Goal: Task Accomplishment & Management: Complete application form

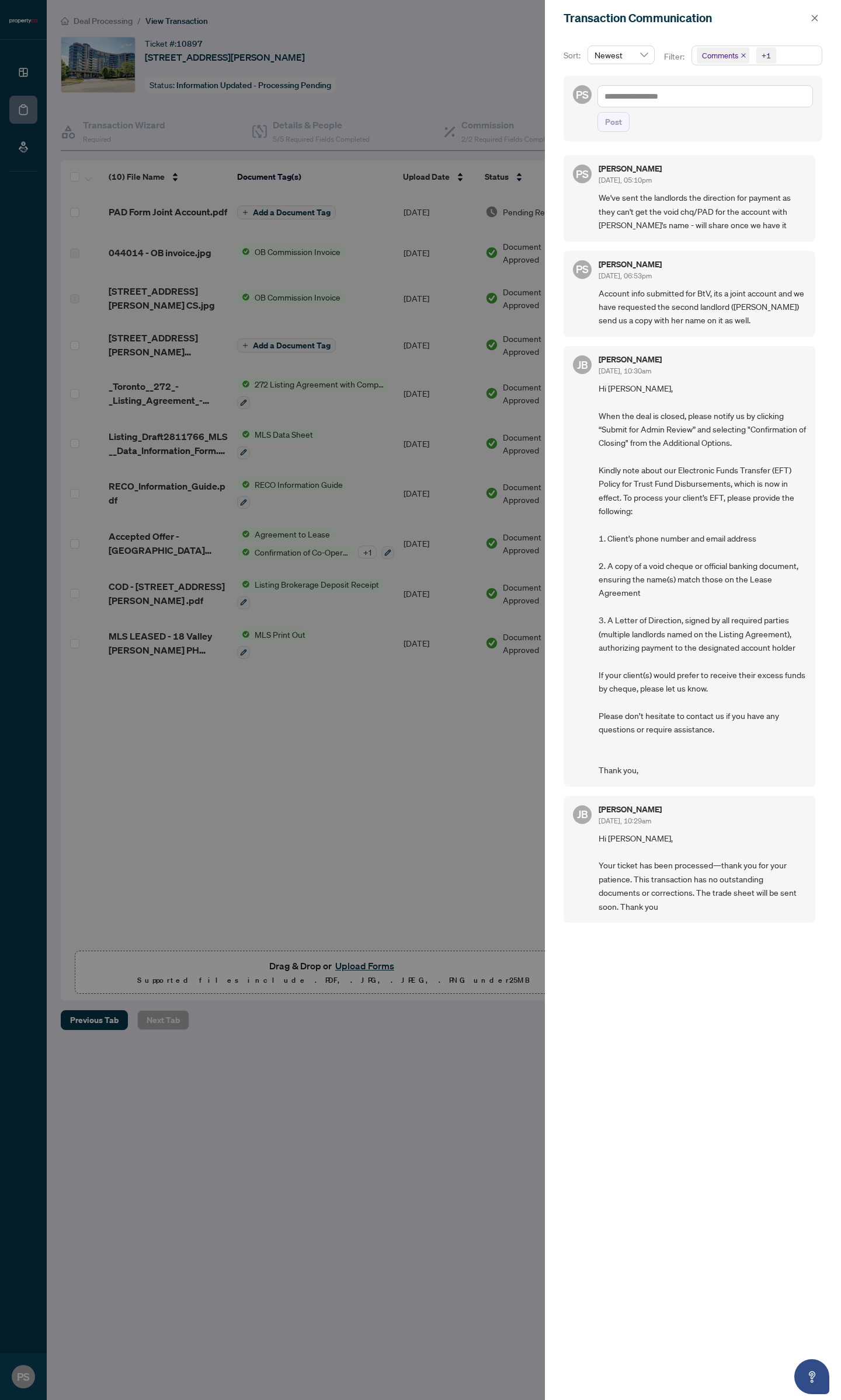
click at [510, 291] on div at bounding box center [420, 700] width 841 height 1400
click at [219, 71] on div at bounding box center [420, 700] width 841 height 1400
click at [813, 14] on span "button" at bounding box center [815, 18] width 8 height 19
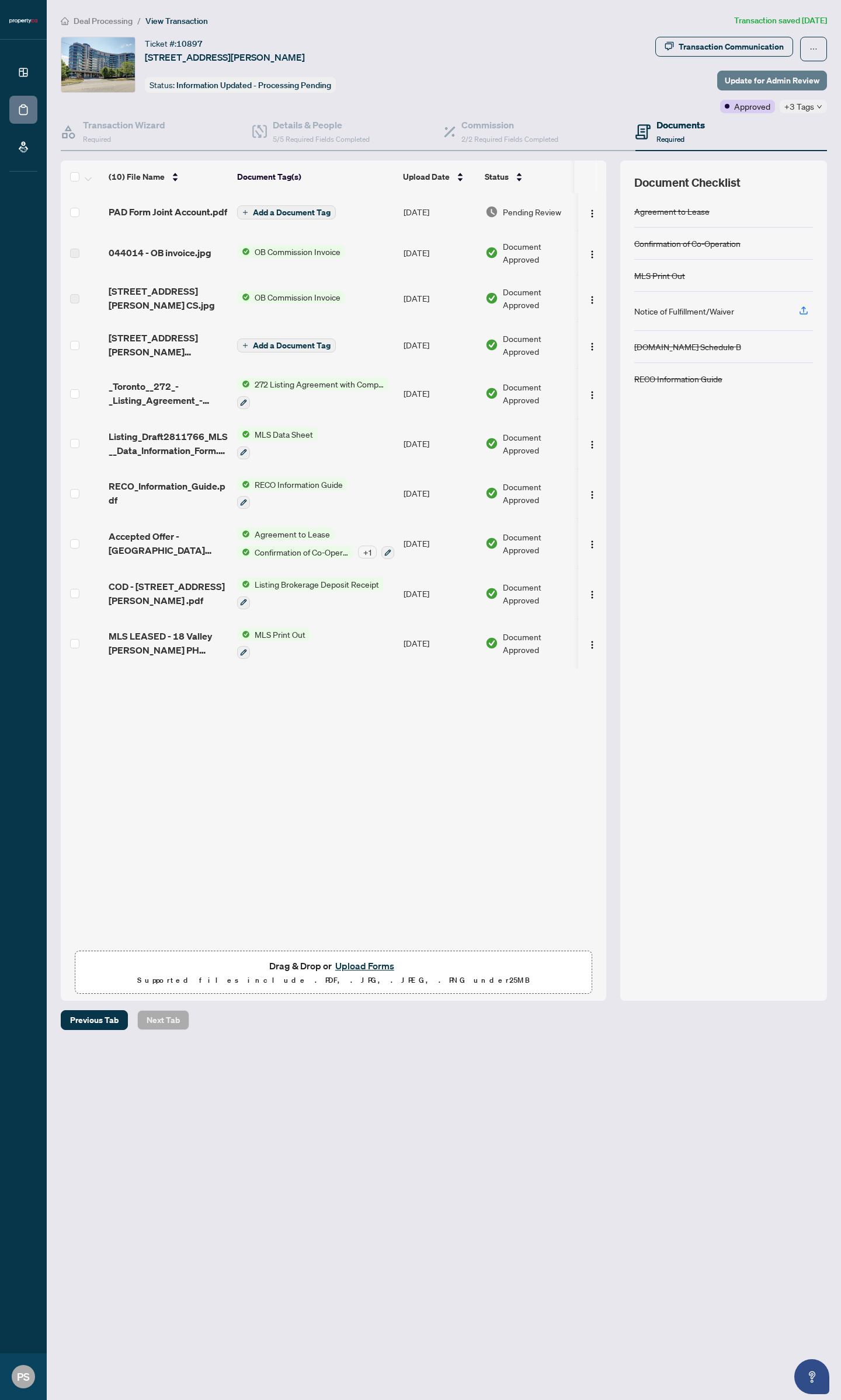
click at [743, 85] on span "Update for Admin Review" at bounding box center [772, 80] width 95 height 19
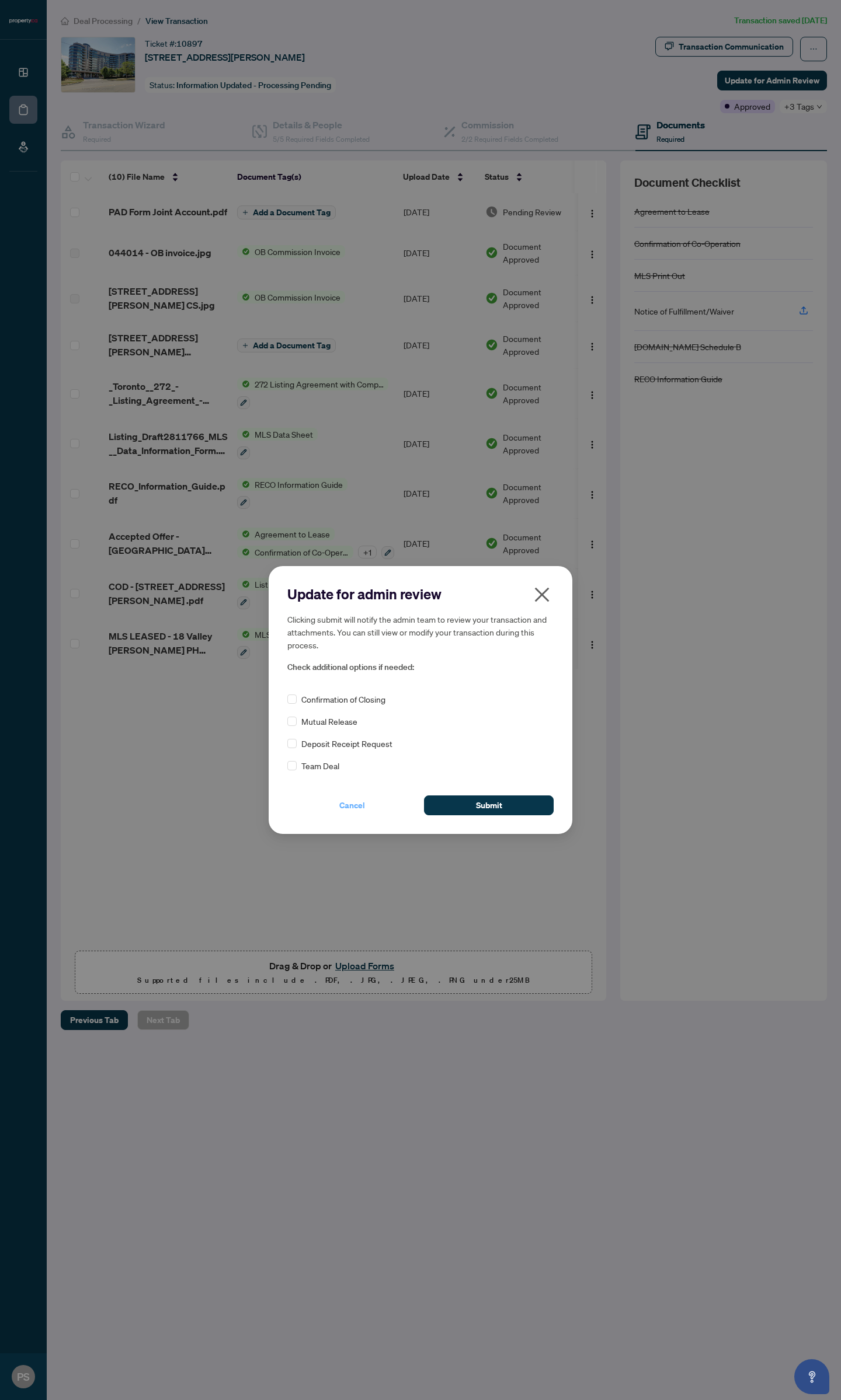
click at [363, 809] on span "Cancel" at bounding box center [352, 805] width 25 height 19
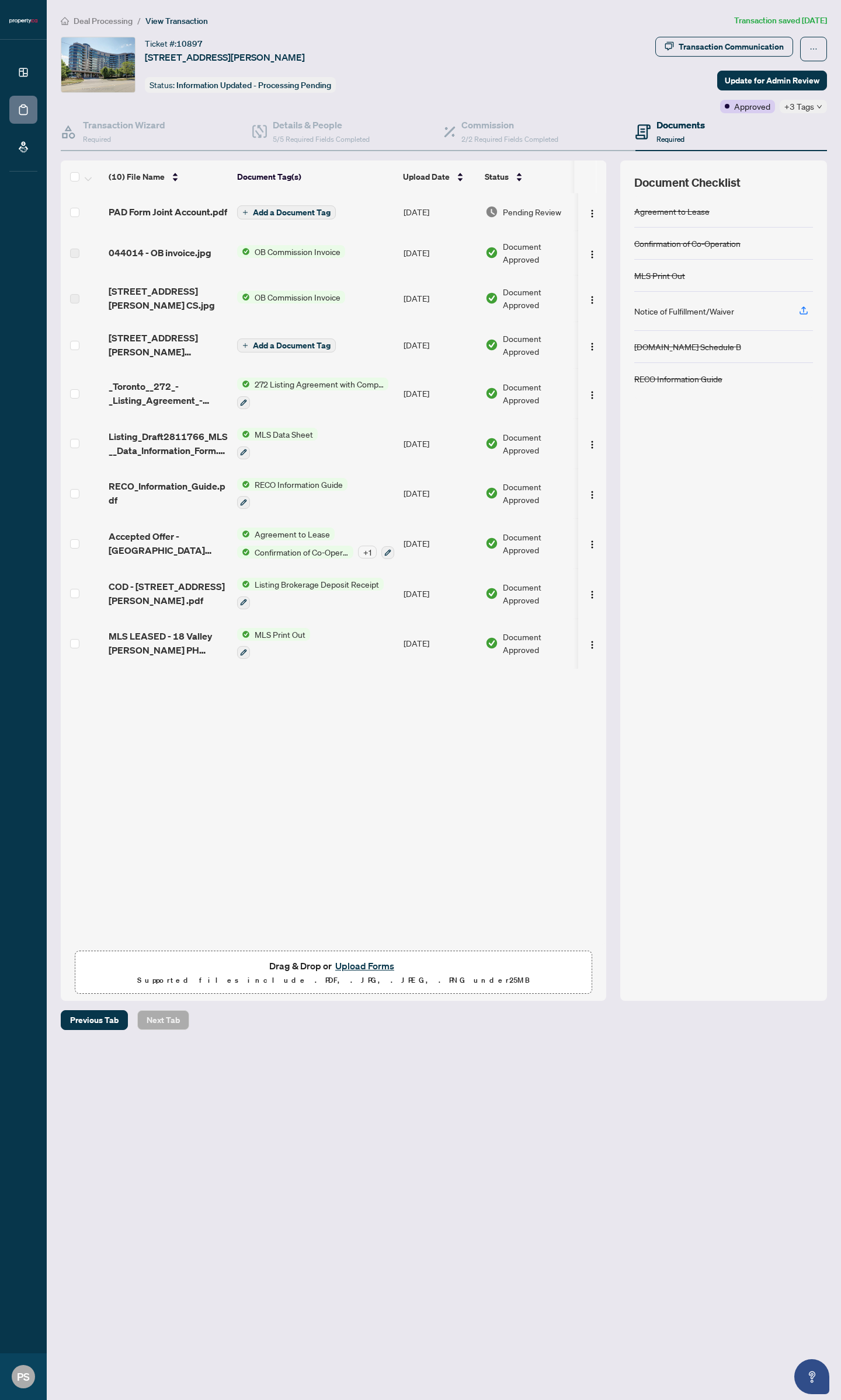
click at [357, 968] on button "Upload Forms" at bounding box center [364, 966] width 66 height 15
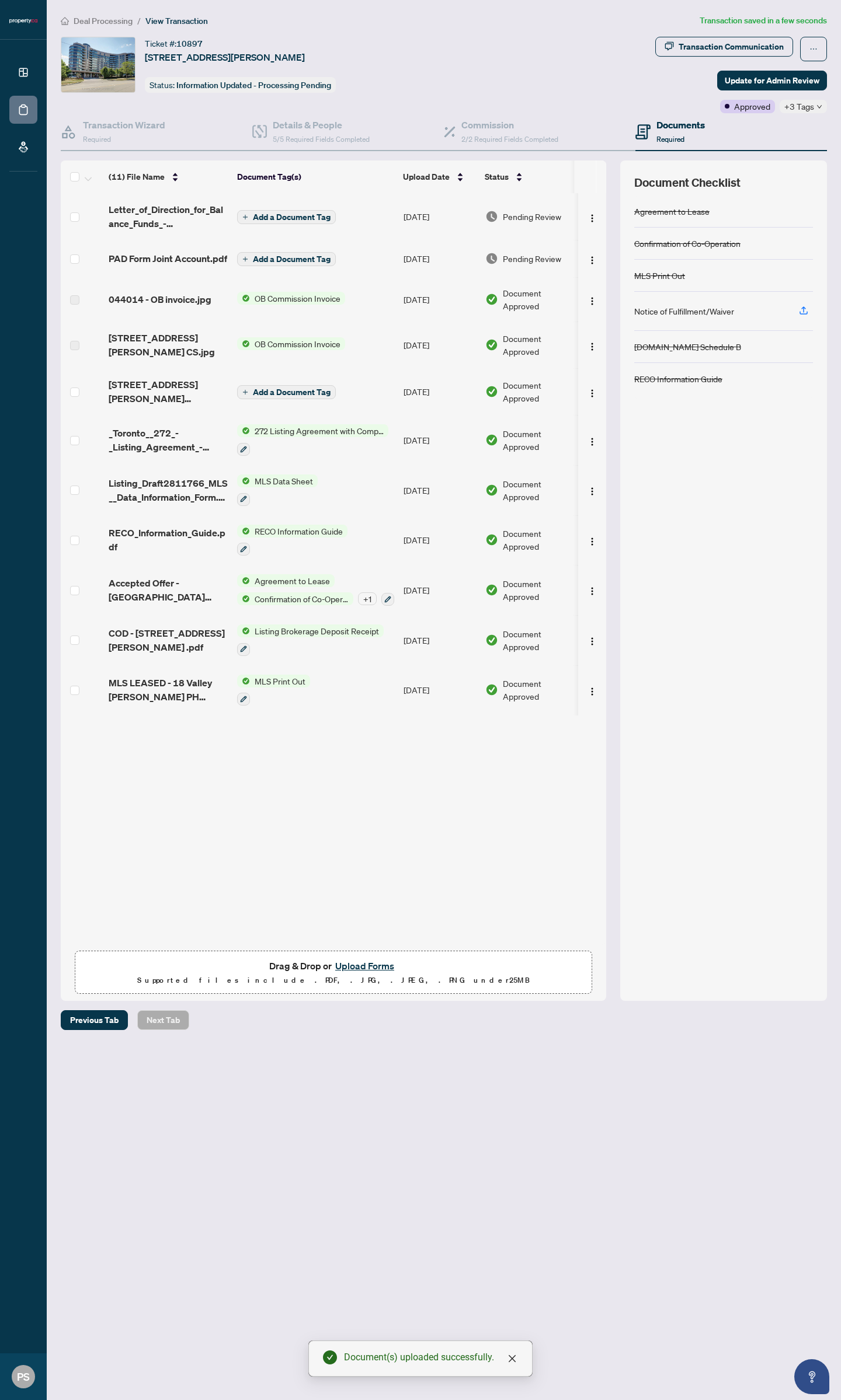
click at [311, 224] on td "Add a Document Tag" at bounding box center [315, 216] width 167 height 46
click at [310, 216] on span "Add a Document Tag" at bounding box center [292, 217] width 78 height 8
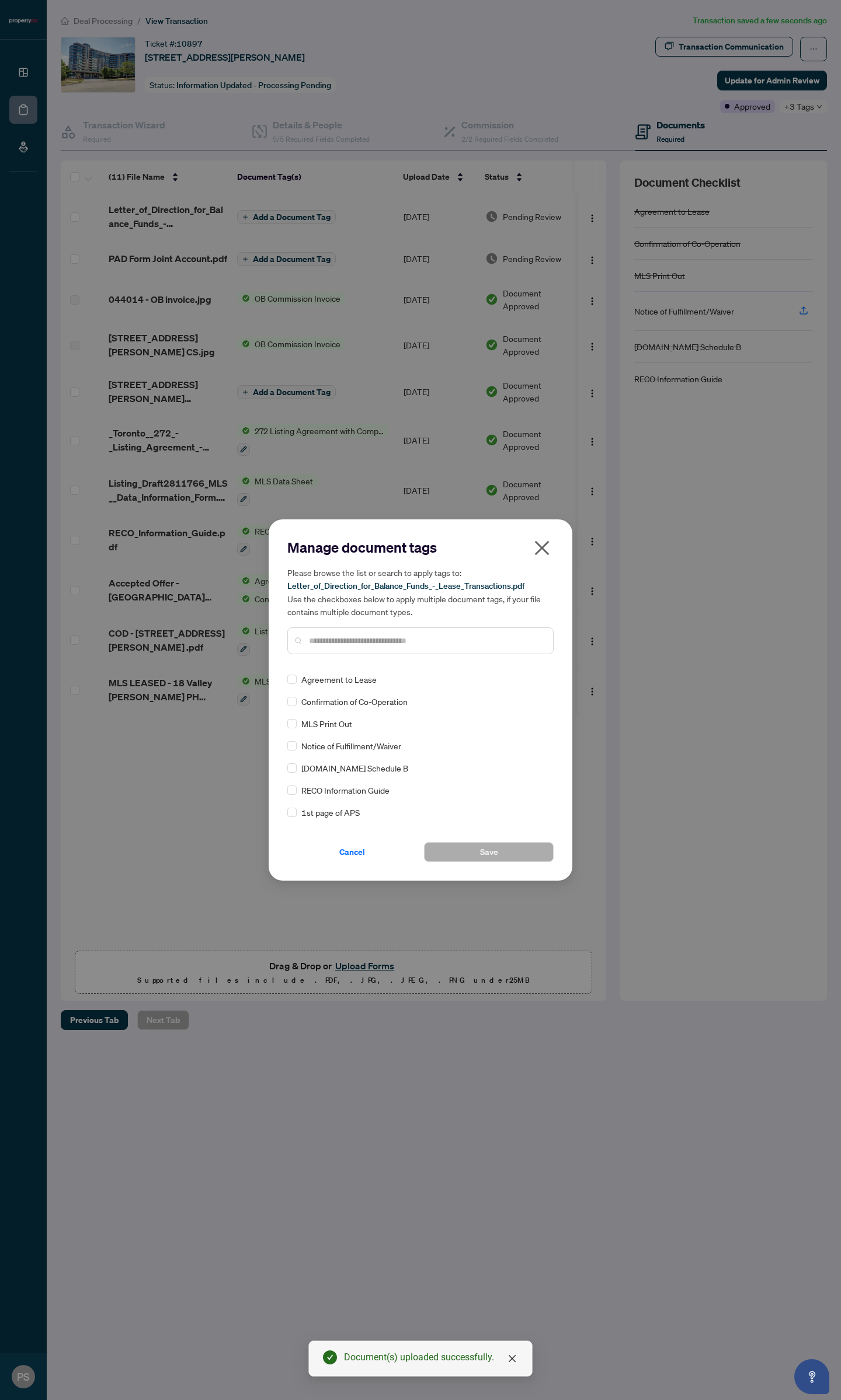
click at [415, 640] on input "text" at bounding box center [426, 640] width 235 height 13
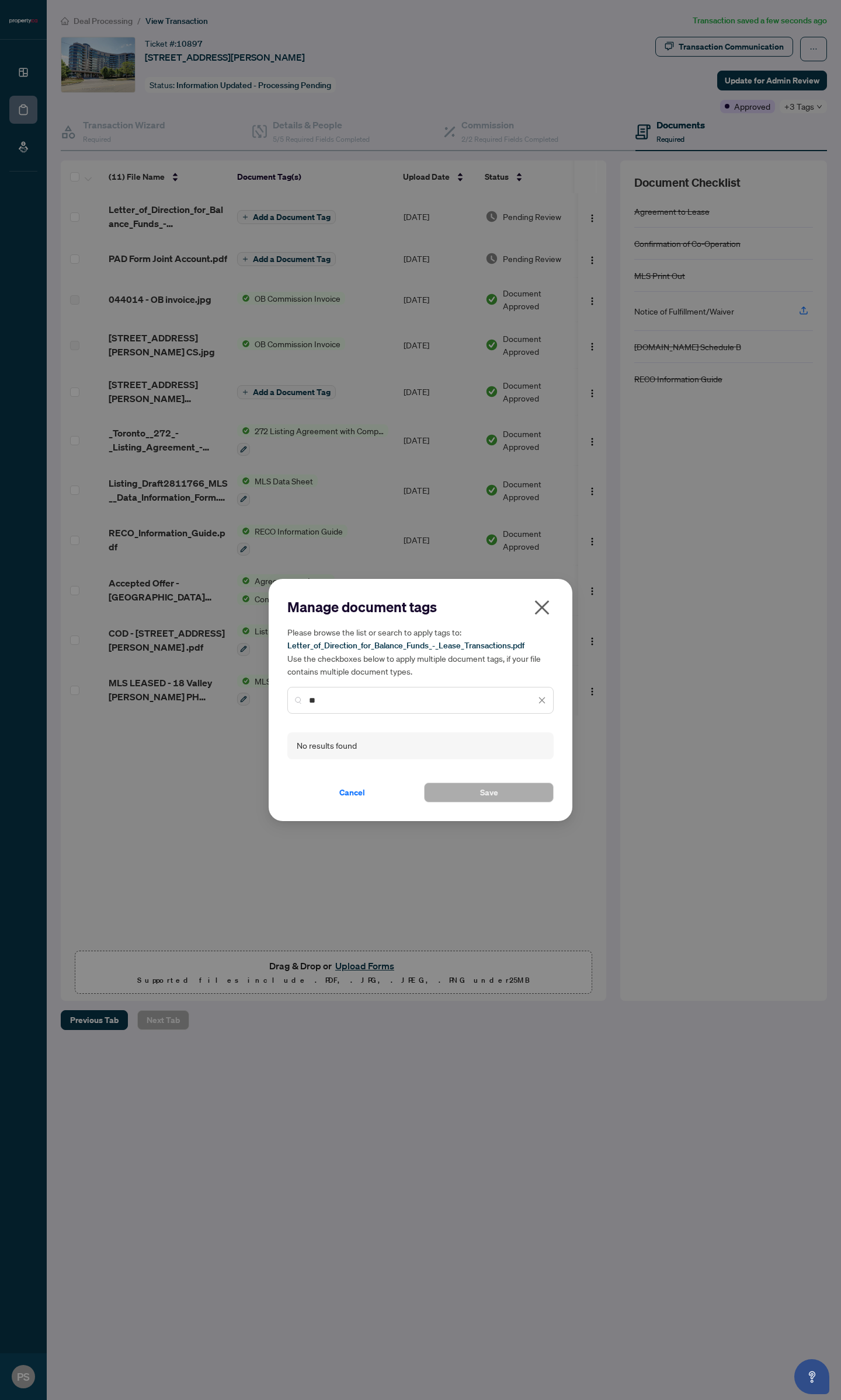
type input "*"
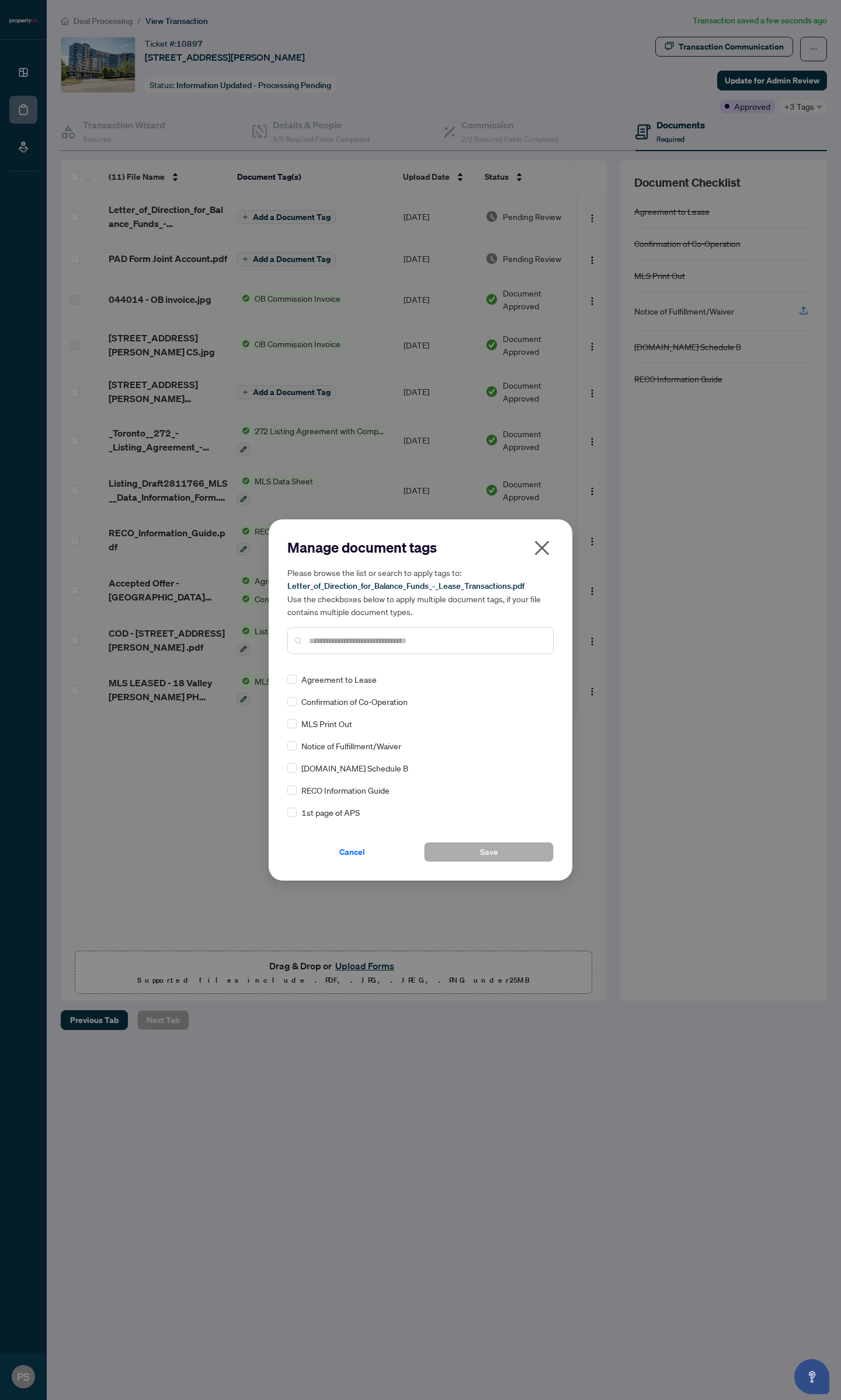
click at [537, 547] on icon "close" at bounding box center [542, 548] width 19 height 19
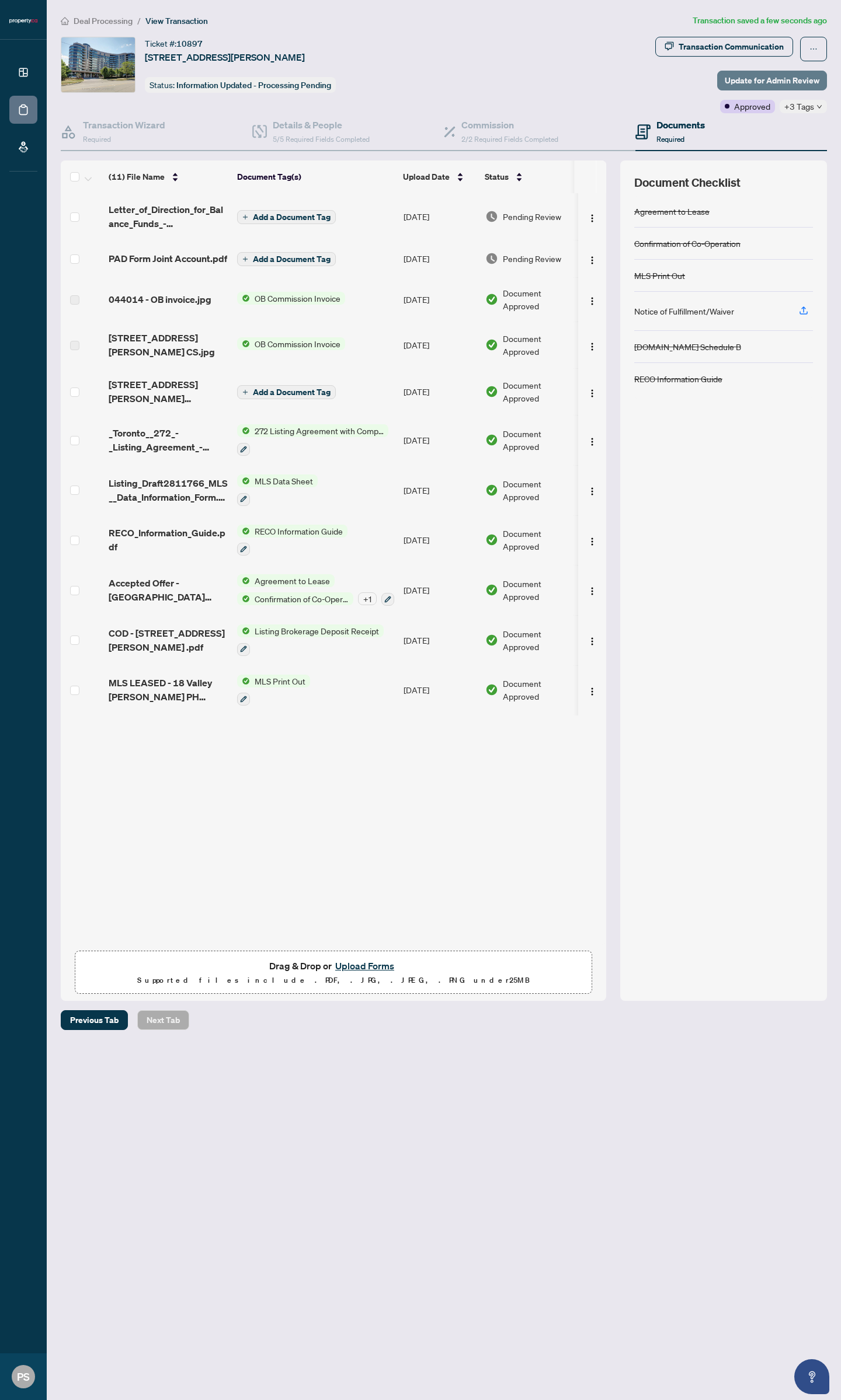
click at [753, 78] on span "Update for Admin Review" at bounding box center [772, 80] width 95 height 19
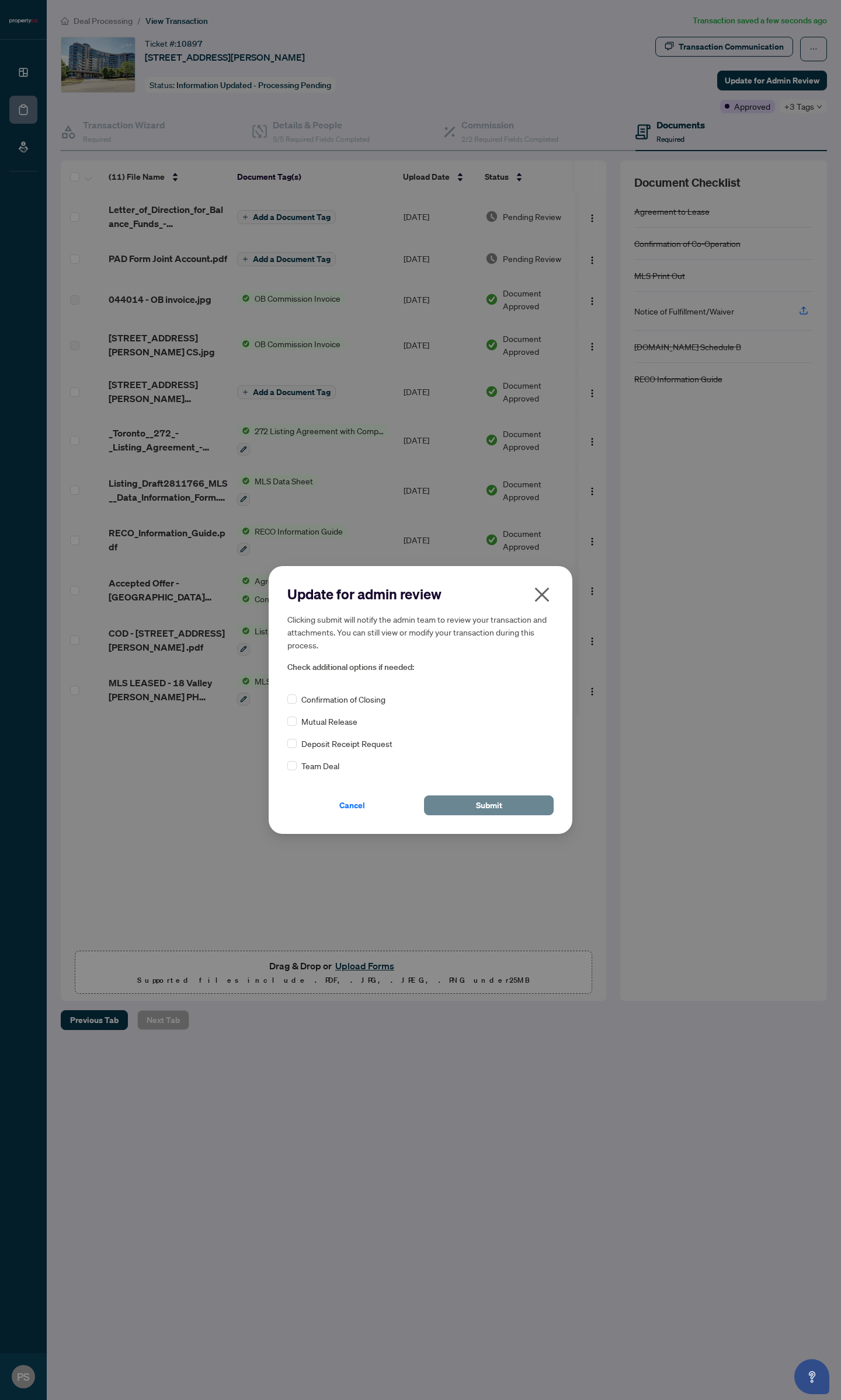
click at [518, 799] on button "Submit" at bounding box center [489, 805] width 129 height 19
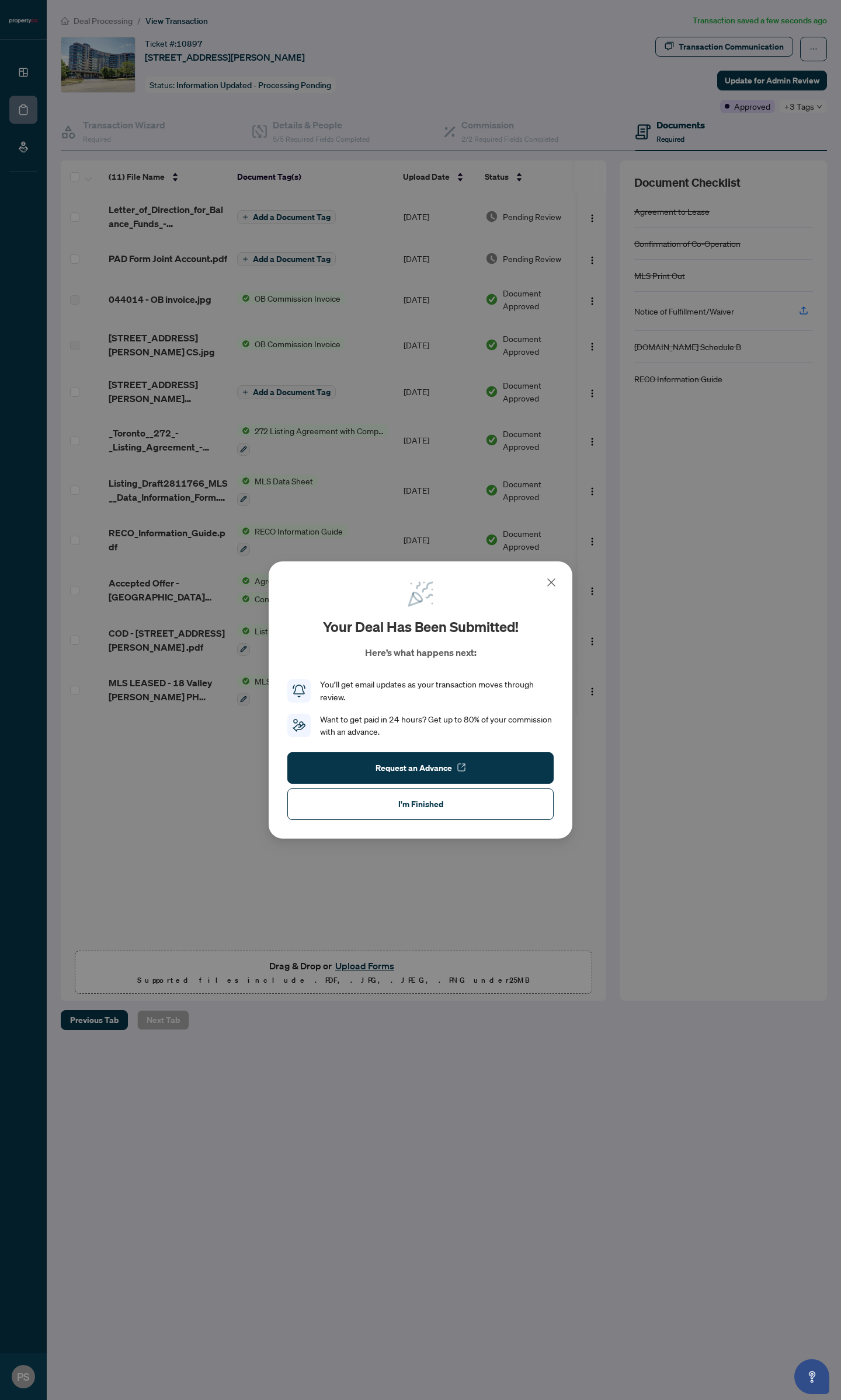
click at [422, 825] on div "Your deal has been submitted! Here’s what happens next: You’ll get email update…" at bounding box center [420, 700] width 303 height 278
click at [423, 819] on button "I'm Finished" at bounding box center [420, 804] width 266 height 31
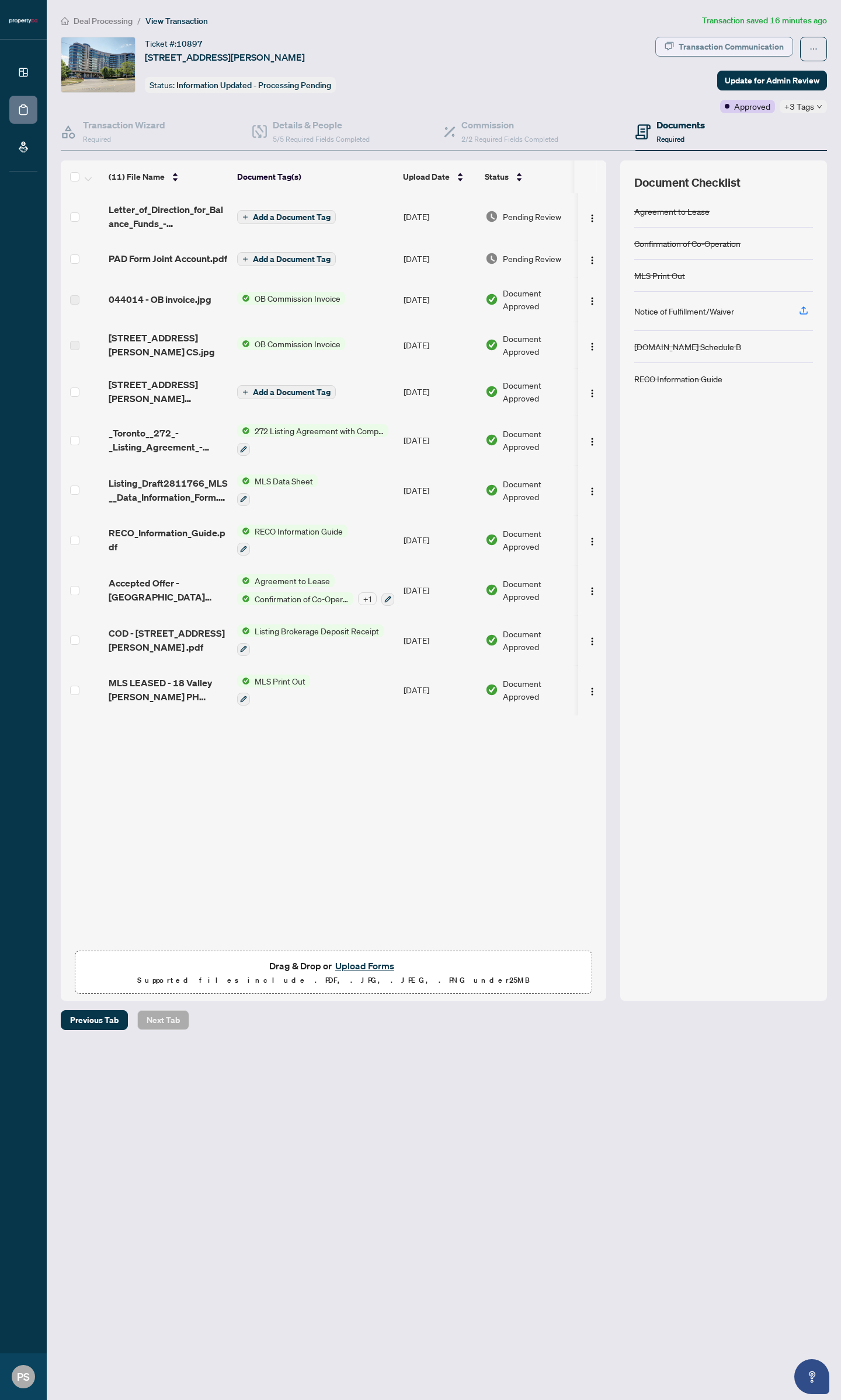
click at [723, 48] on div "Transaction Communication" at bounding box center [731, 46] width 105 height 19
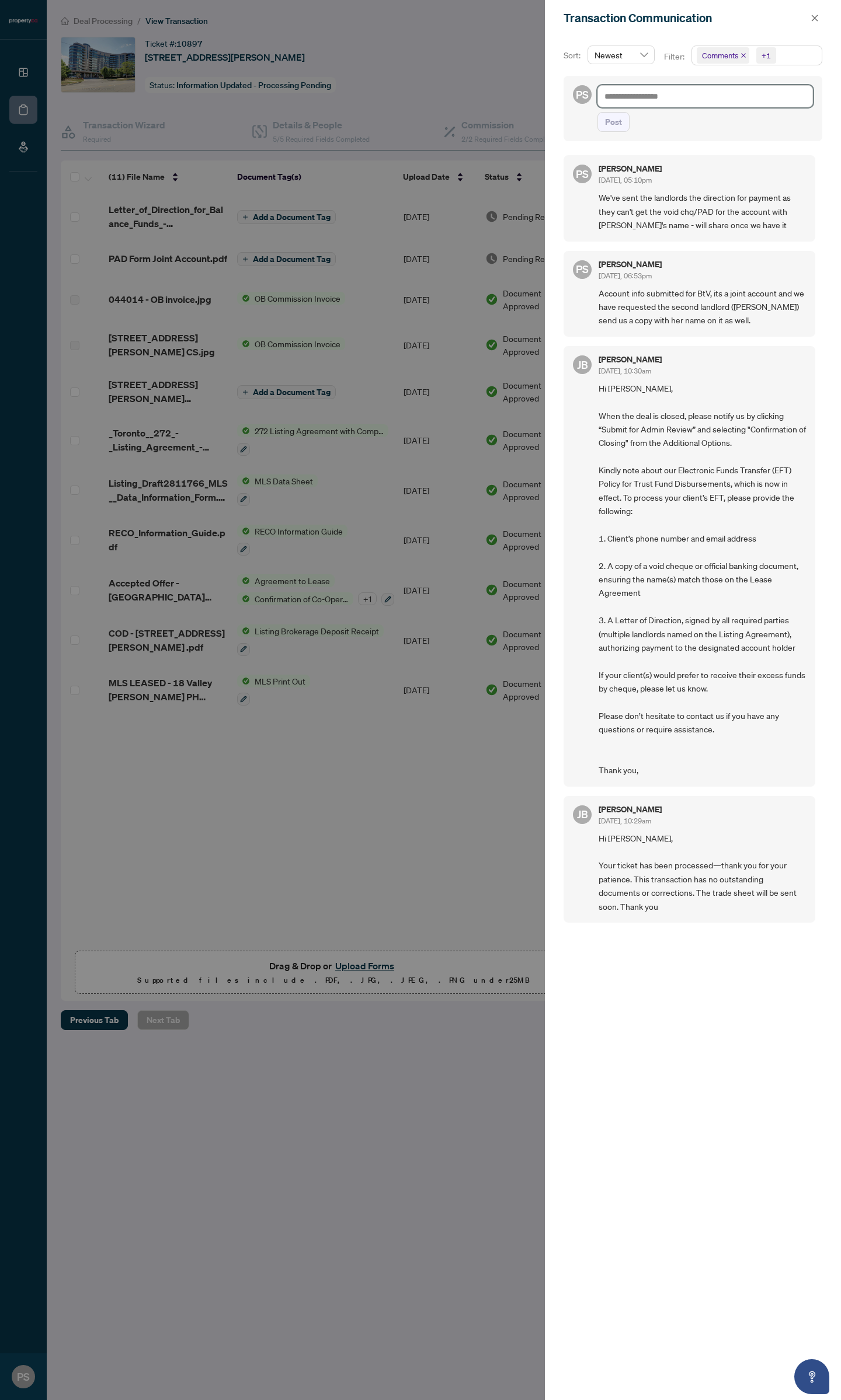
click at [669, 100] on textarea at bounding box center [705, 96] width 216 height 22
type textarea "**********"
click at [616, 122] on span "Post" at bounding box center [614, 122] width 17 height 19
